Goal: Transaction & Acquisition: Purchase product/service

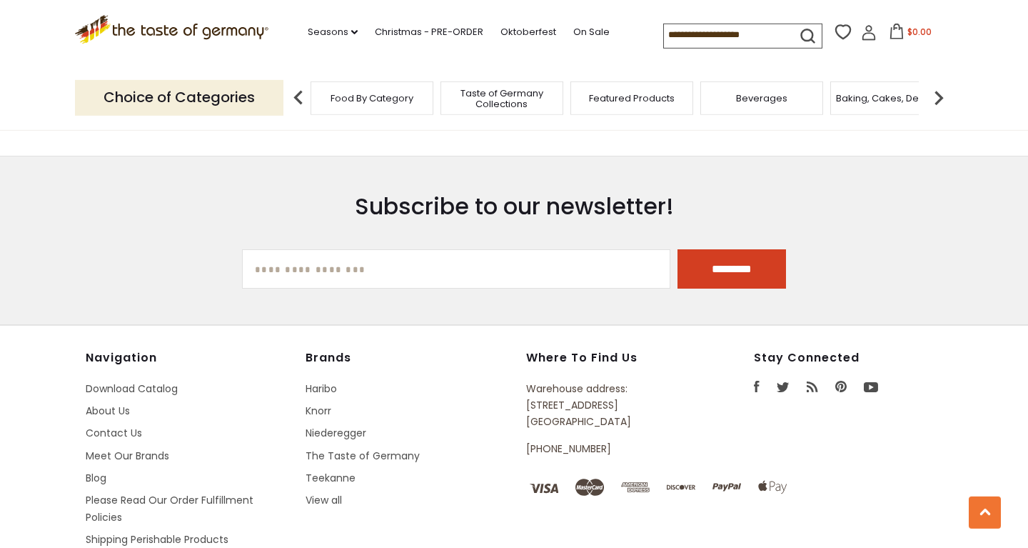
scroll to position [1956, 0]
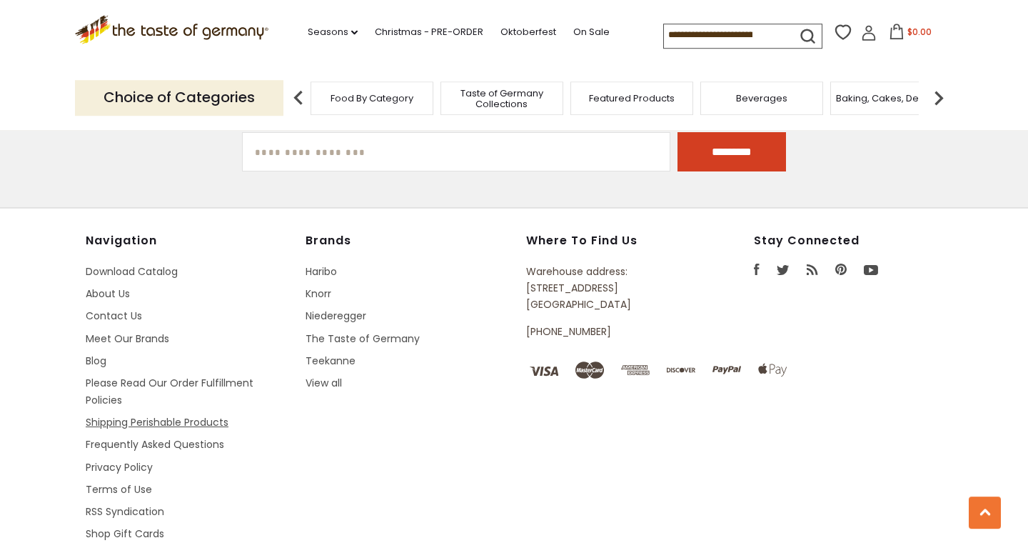
click at [111, 422] on link "Shipping Perishable Products" at bounding box center [157, 422] width 143 height 14
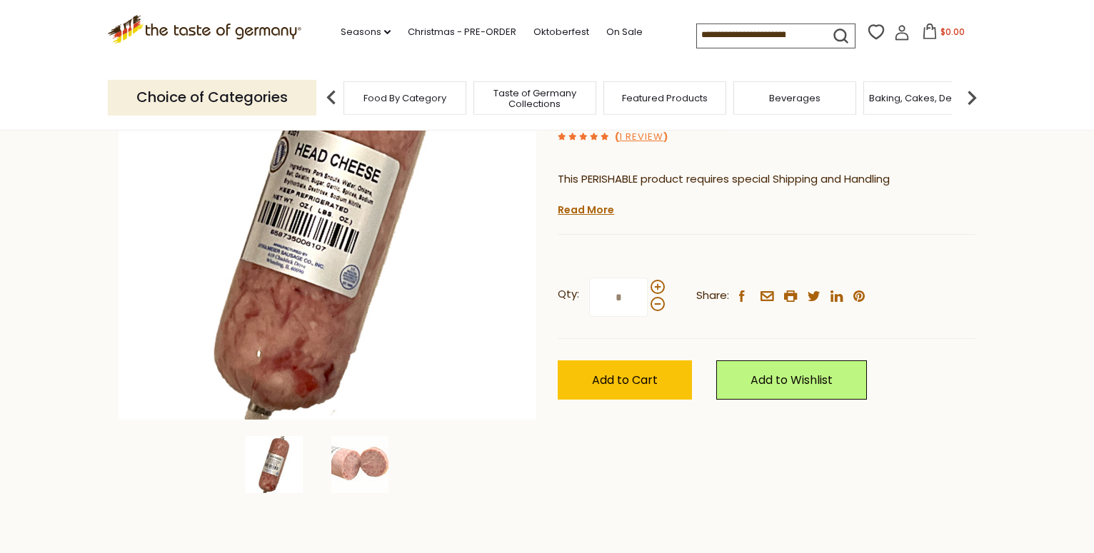
scroll to position [203, 0]
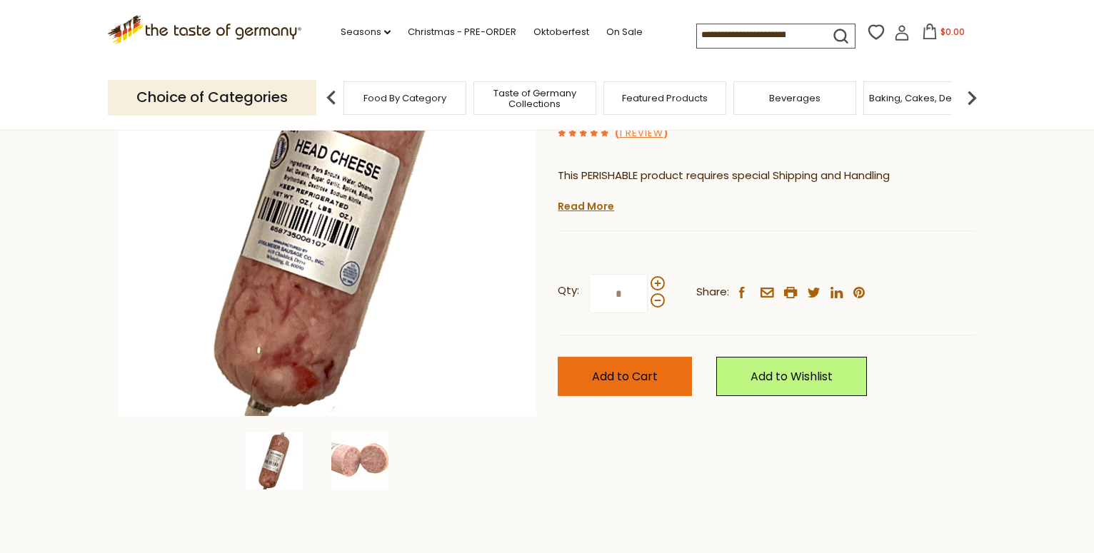
click at [623, 374] on span "Add to Cart" at bounding box center [625, 376] width 66 height 16
click at [388, 96] on span "Food By Category" at bounding box center [404, 98] width 83 height 11
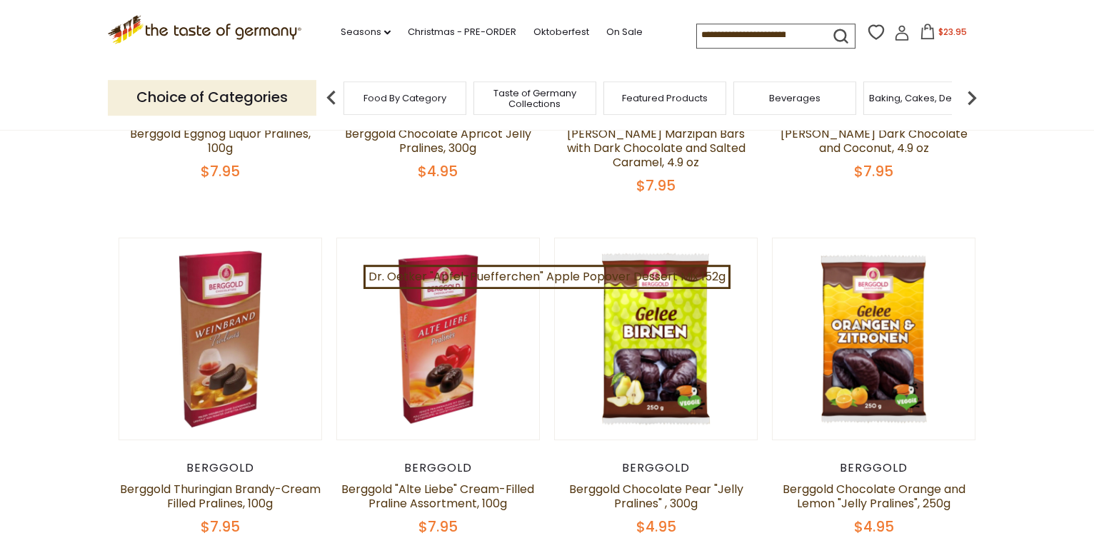
drag, startPoint x: 1102, startPoint y: 547, endPoint x: 1096, endPoint y: 540, distance: 8.6
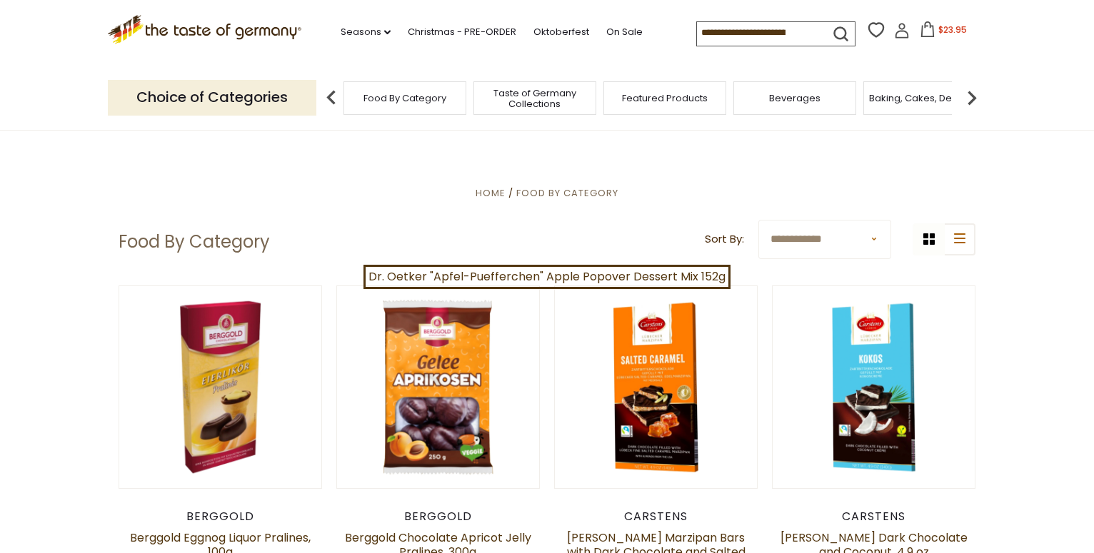
click at [693, 102] on div "Featured Products" at bounding box center [664, 98] width 123 height 34
click at [668, 93] on span "Featured Products" at bounding box center [658, 98] width 86 height 11
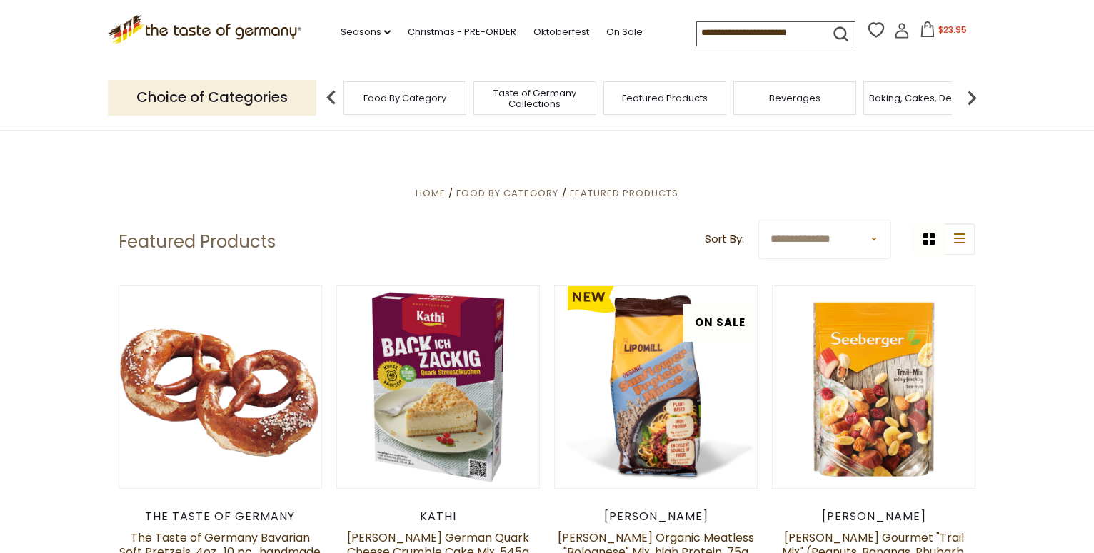
click at [331, 94] on img at bounding box center [331, 98] width 29 height 29
click at [385, 94] on span "Food By Category" at bounding box center [404, 98] width 83 height 11
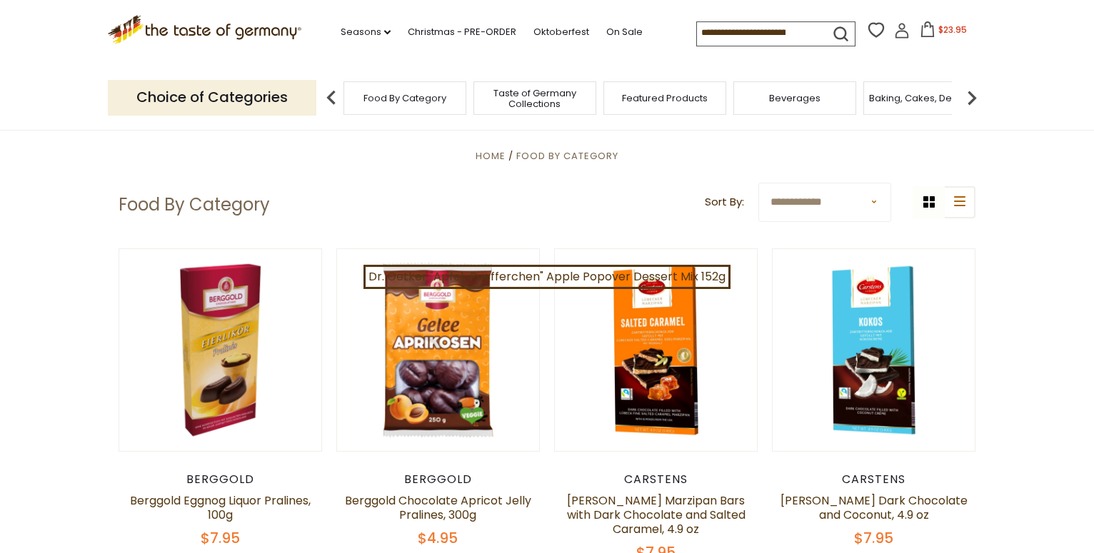
scroll to position [49, 0]
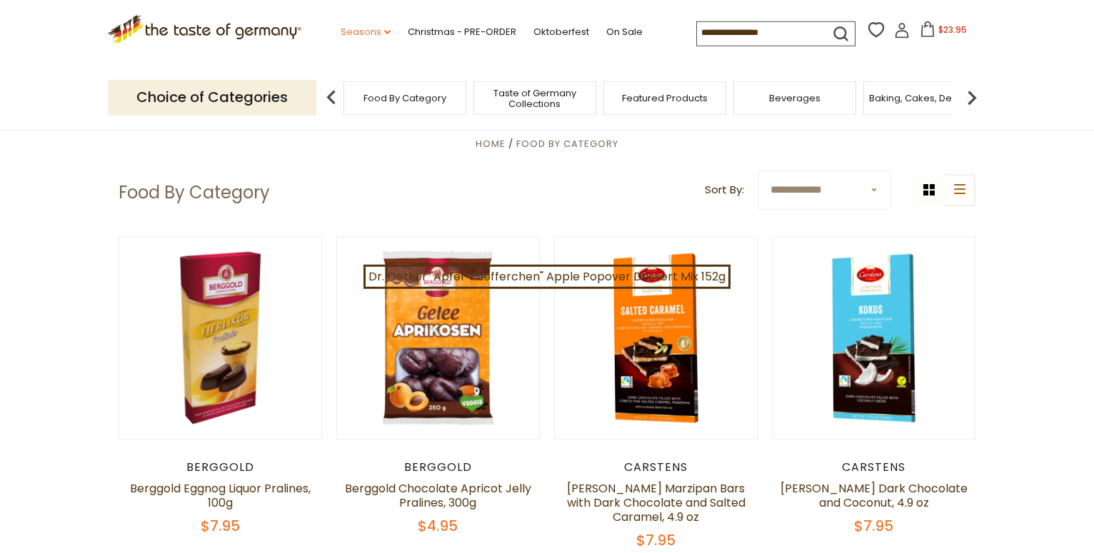
click at [384, 30] on icon at bounding box center [387, 32] width 6 height 4
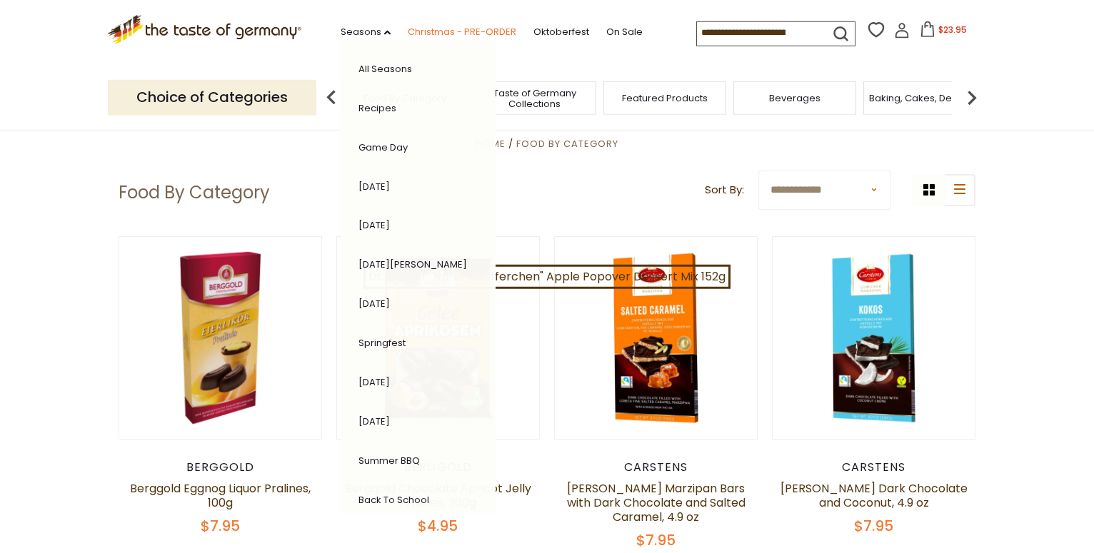
click at [408, 29] on link "Christmas - PRE-ORDER" at bounding box center [462, 32] width 109 height 16
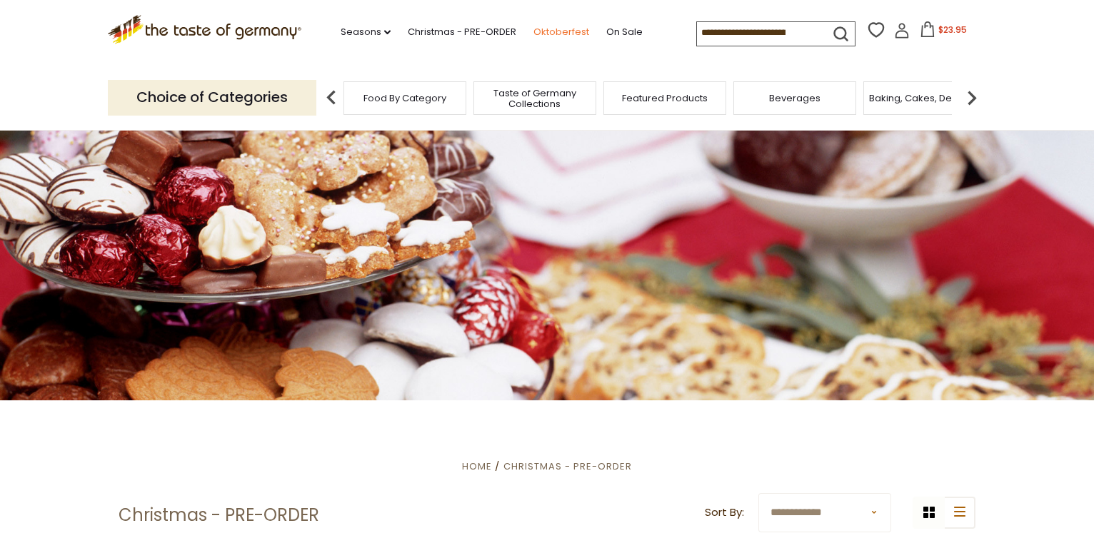
click at [533, 31] on link "Oktoberfest" at bounding box center [561, 32] width 56 height 16
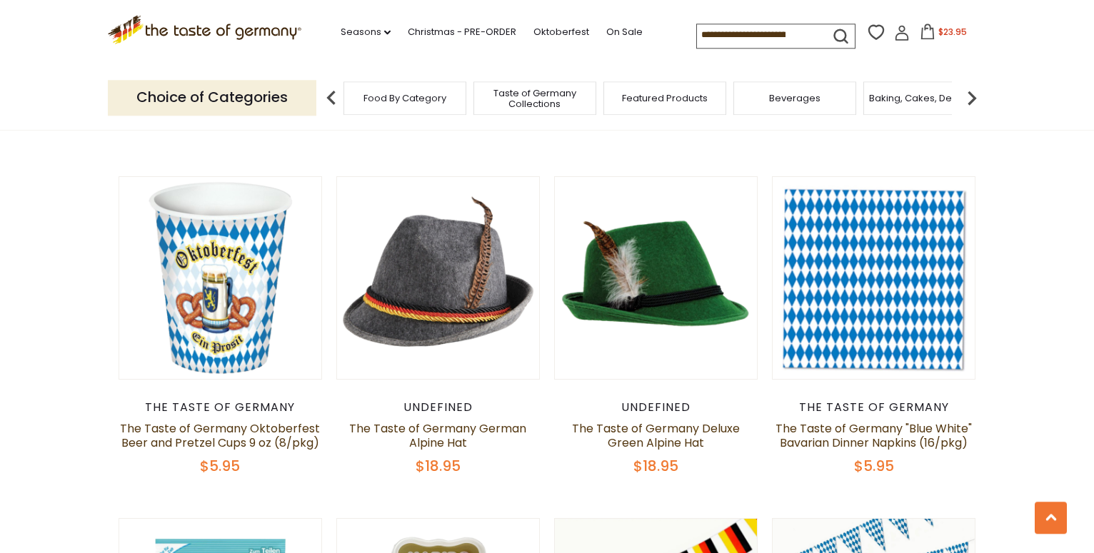
scroll to position [1092, 0]
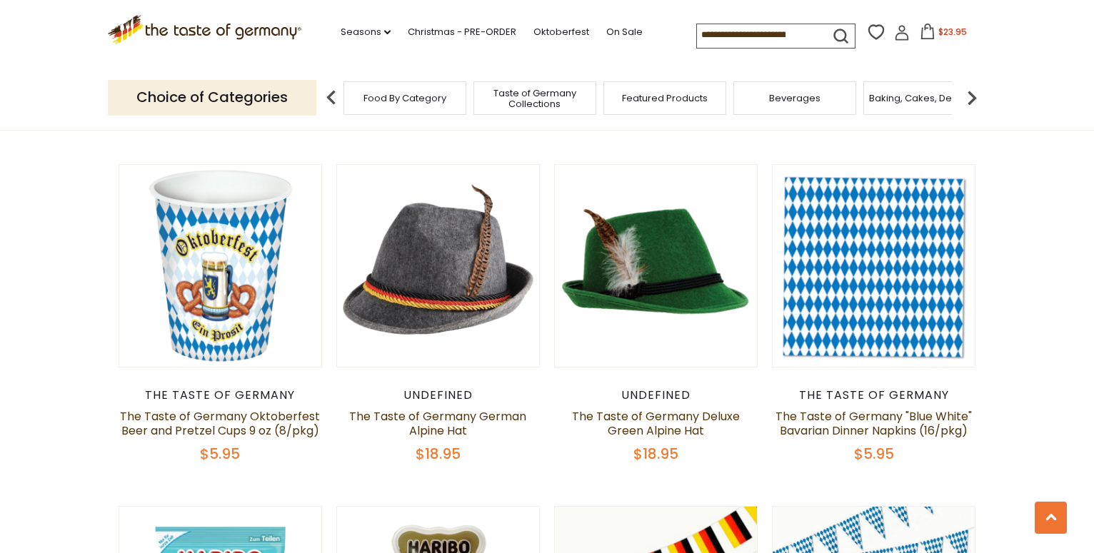
click at [395, 101] on span "Food By Category" at bounding box center [404, 98] width 83 height 11
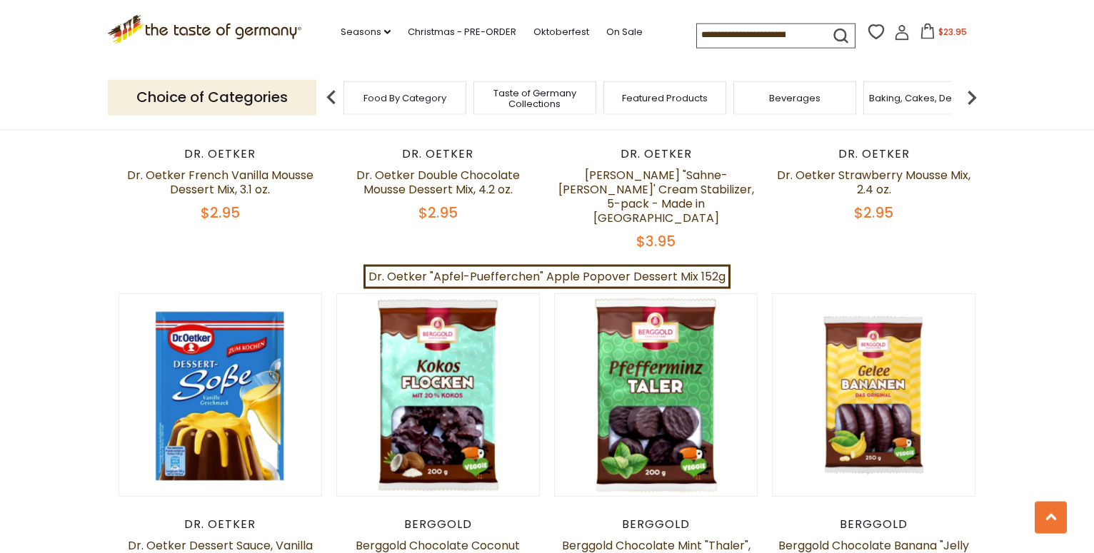
scroll to position [1444, 0]
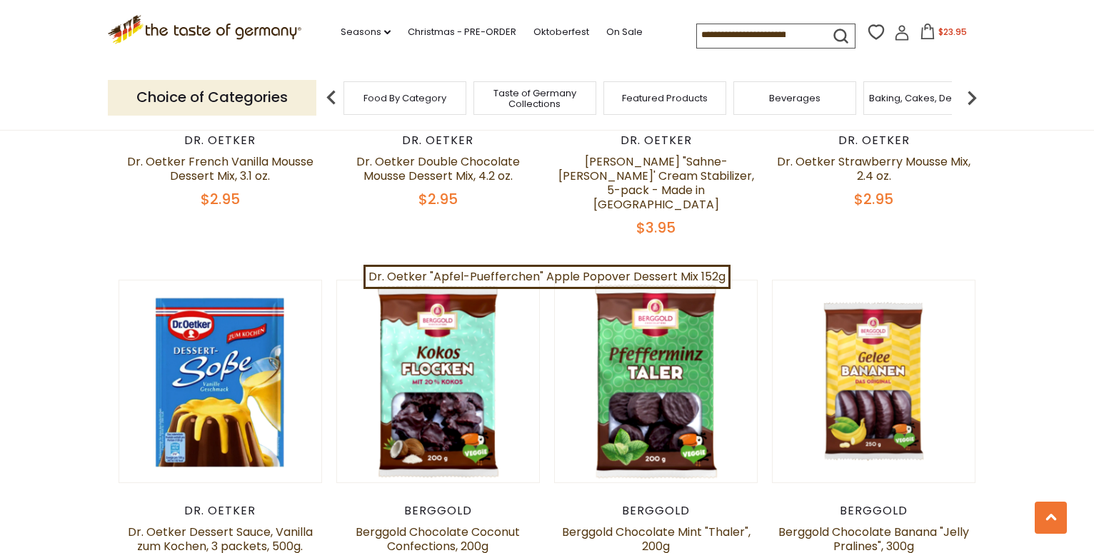
drag, startPoint x: 1101, startPoint y: 548, endPoint x: 1096, endPoint y: 555, distance: 8.1
click at [735, 24] on input at bounding box center [757, 34] width 121 height 20
